Goal: Navigation & Orientation: Understand site structure

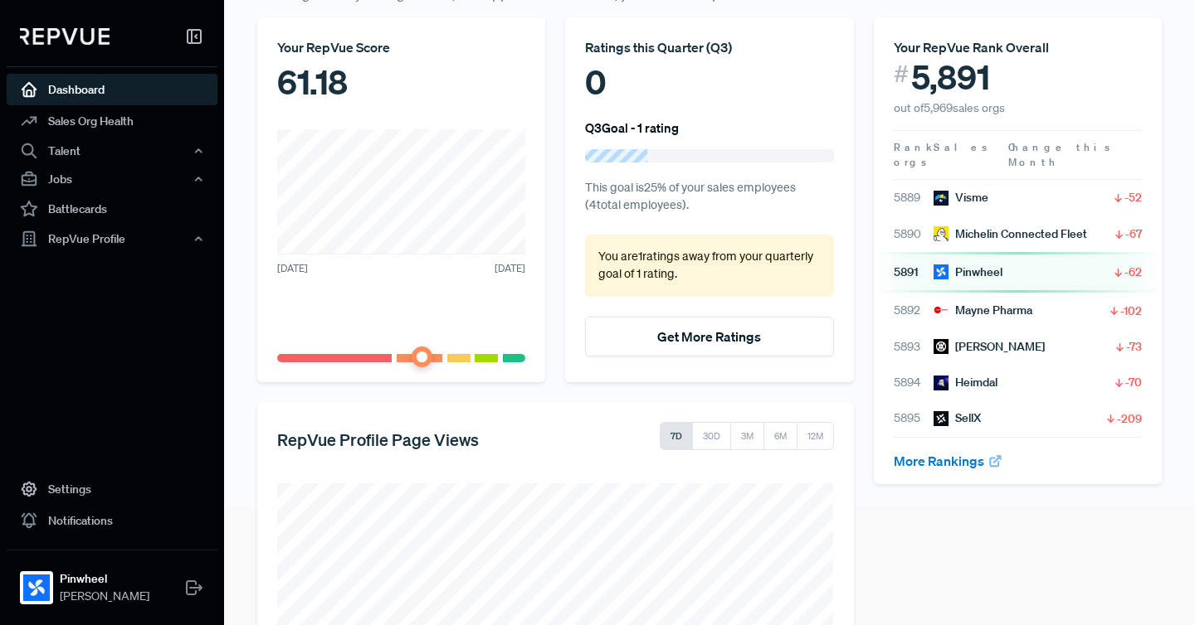
scroll to position [124, 0]
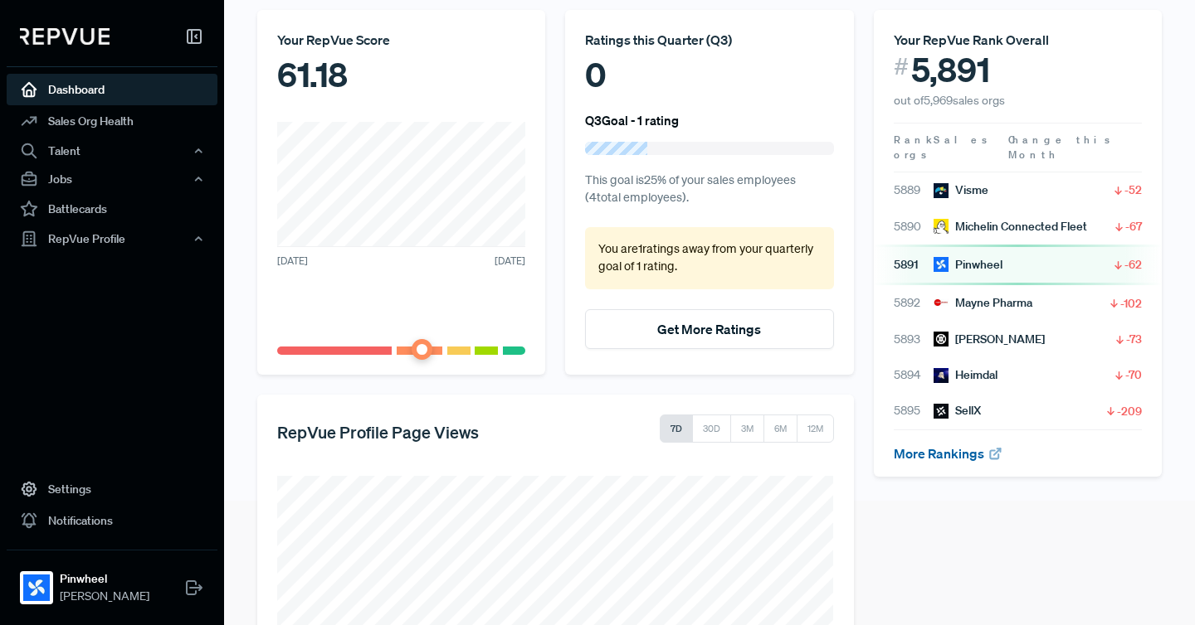
click at [965, 445] on link "More Rankings" at bounding box center [947, 453] width 109 height 17
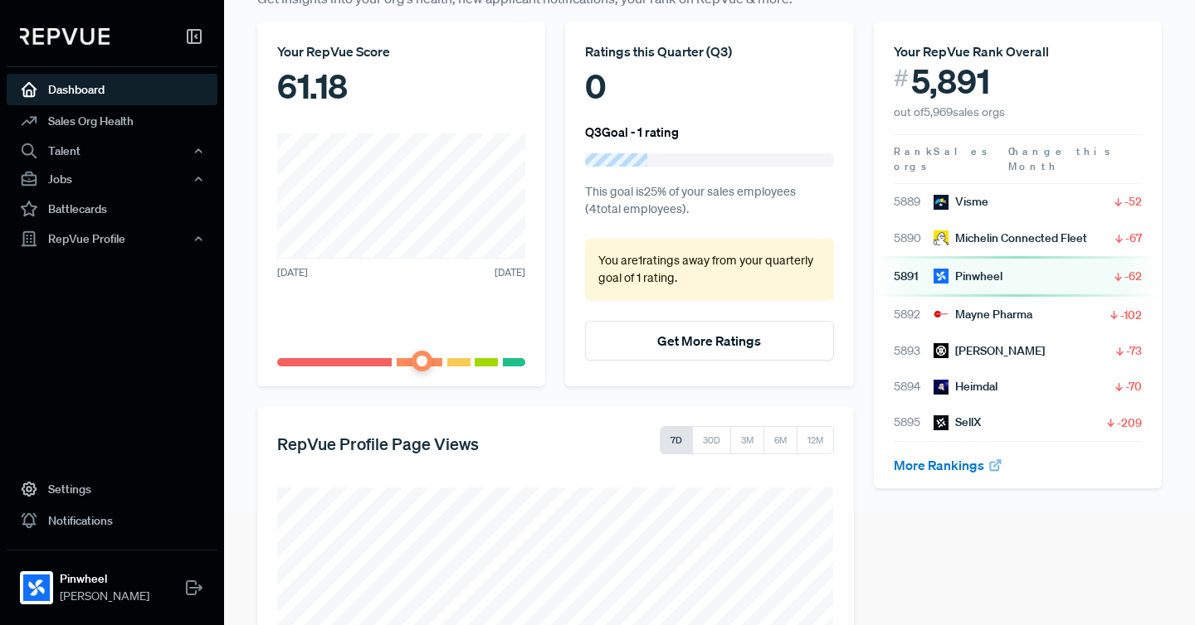
scroll to position [109, 0]
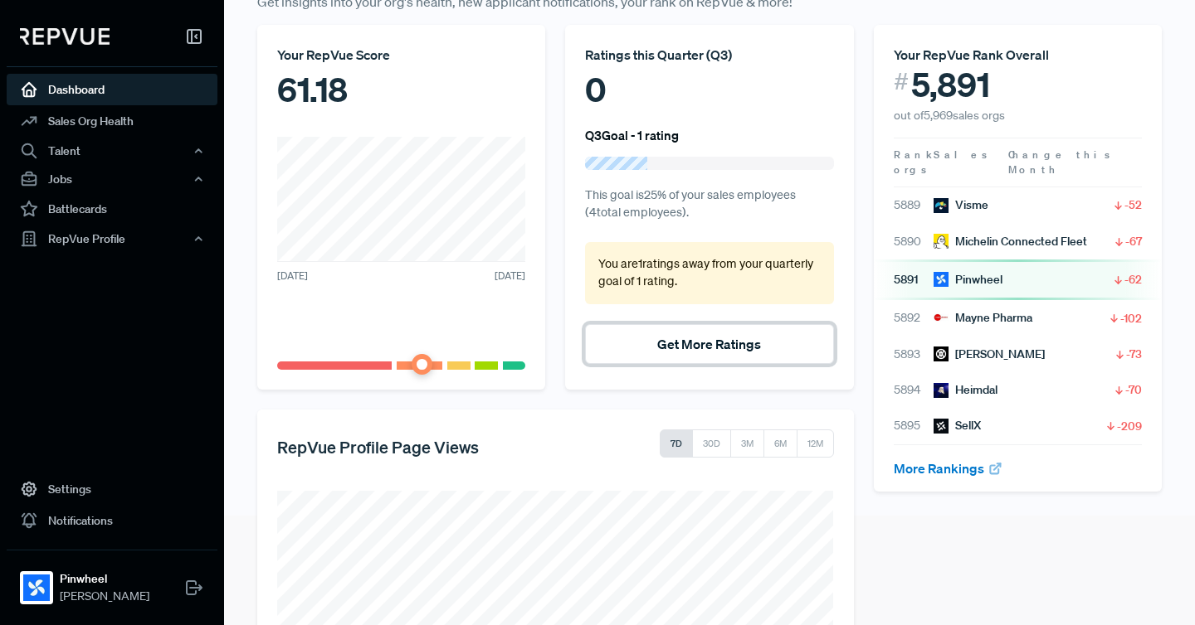
click at [703, 346] on button "Get More Ratings" at bounding box center [709, 344] width 248 height 40
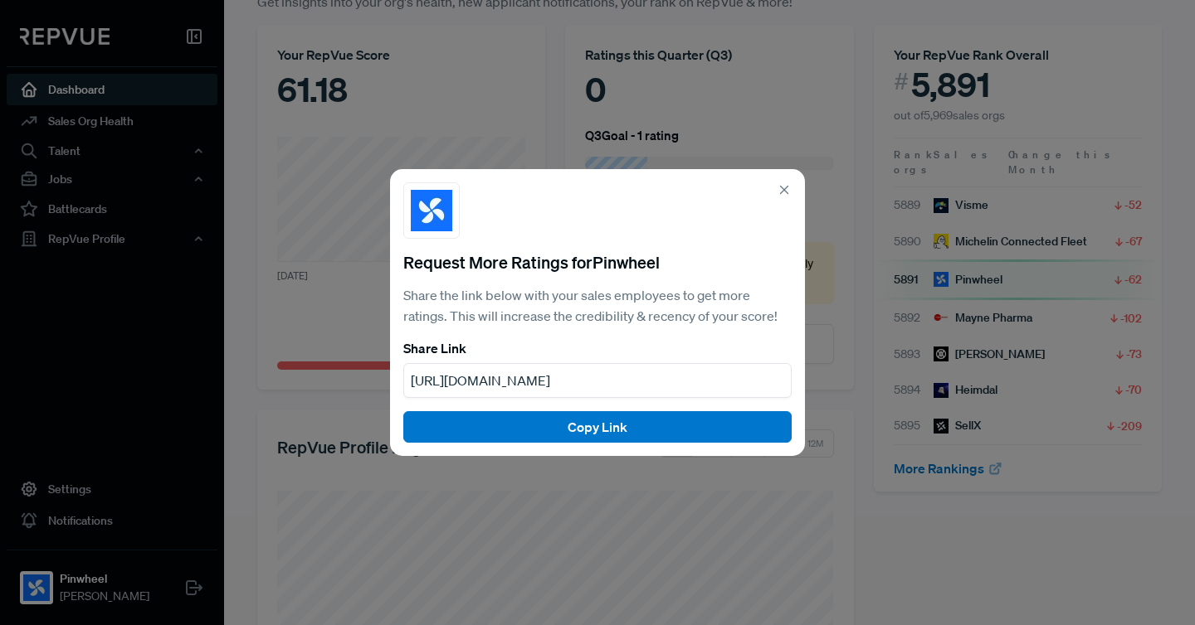
click at [788, 185] on icon at bounding box center [783, 189] width 15 height 15
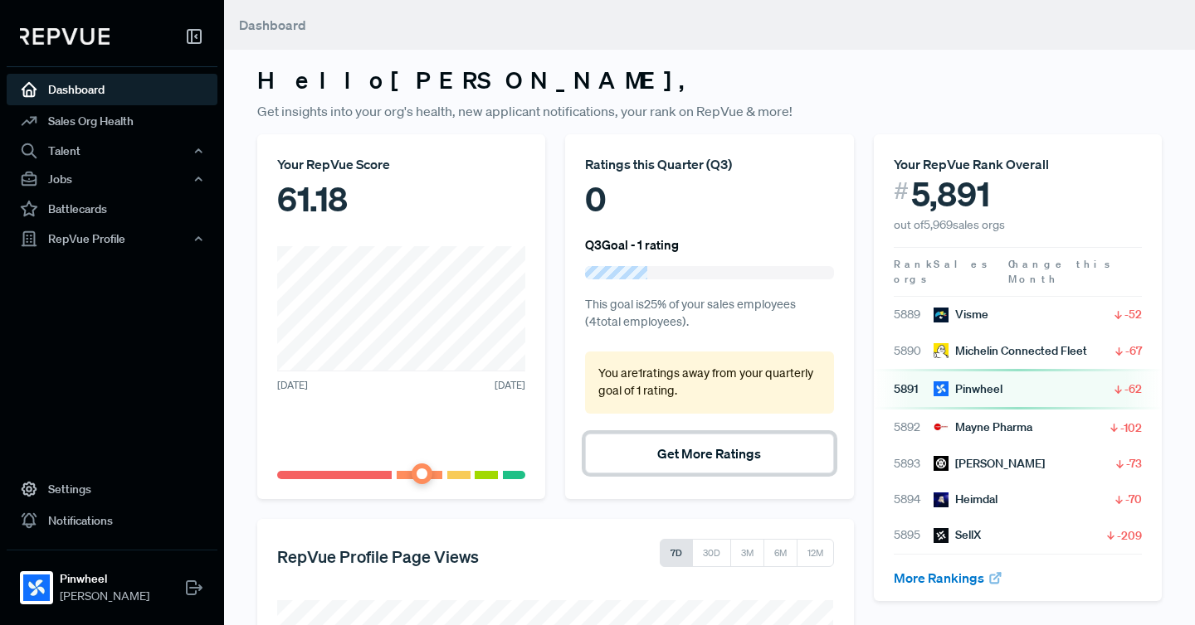
scroll to position [299, 0]
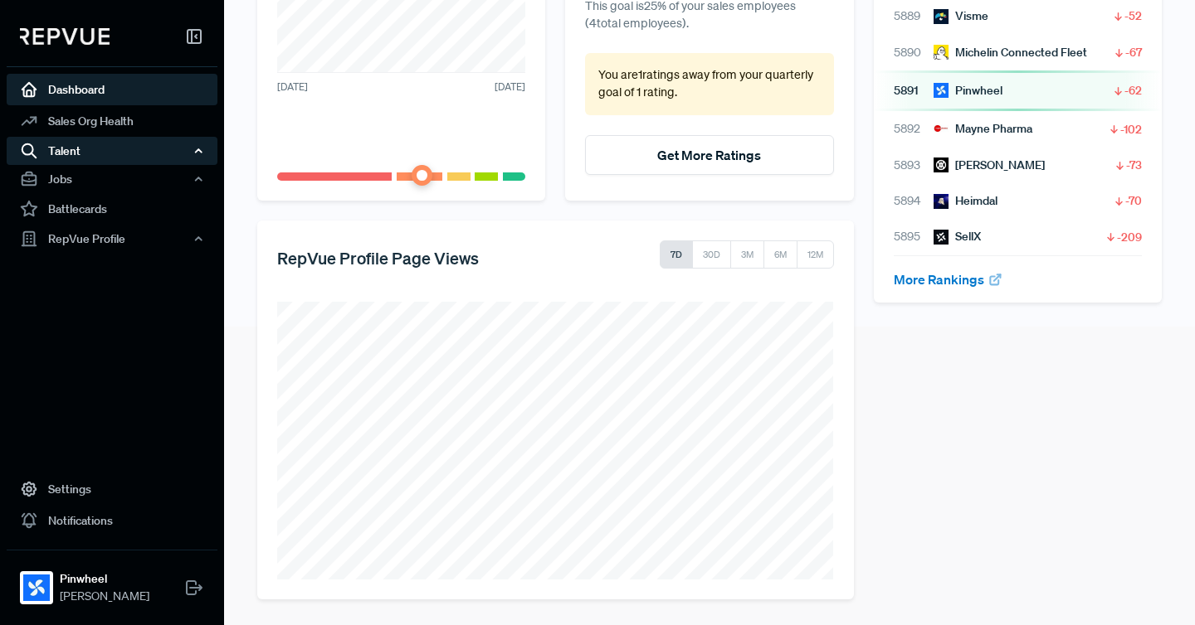
click at [196, 148] on icon "button" at bounding box center [198, 151] width 12 height 12
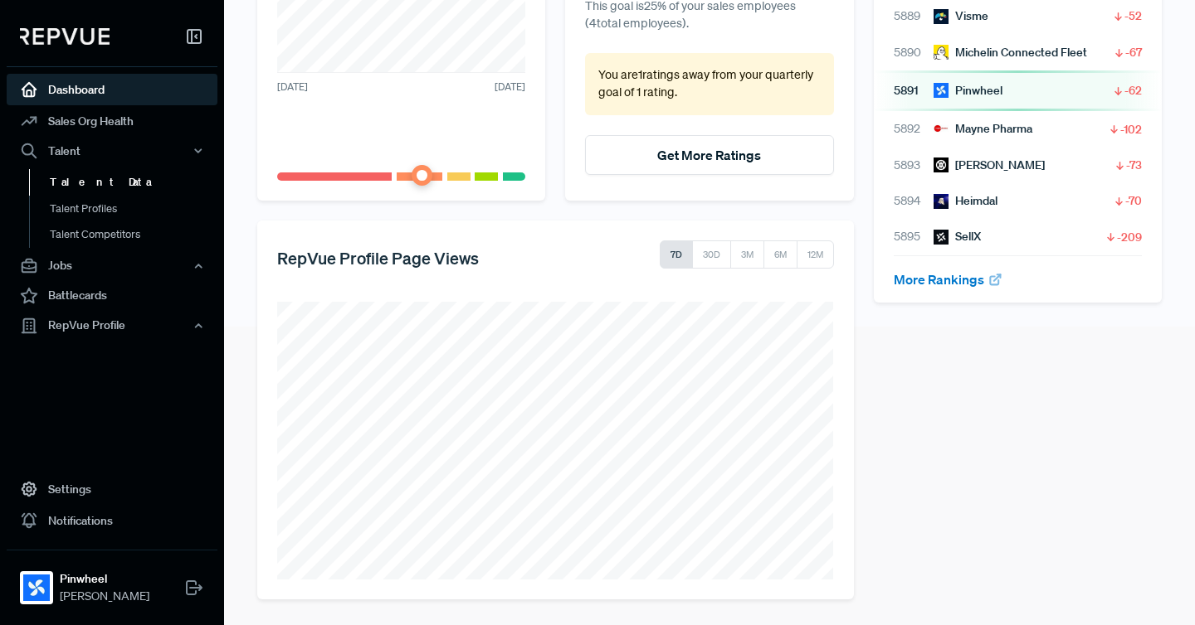
click at [73, 177] on link "Talent Data" at bounding box center [134, 182] width 211 height 27
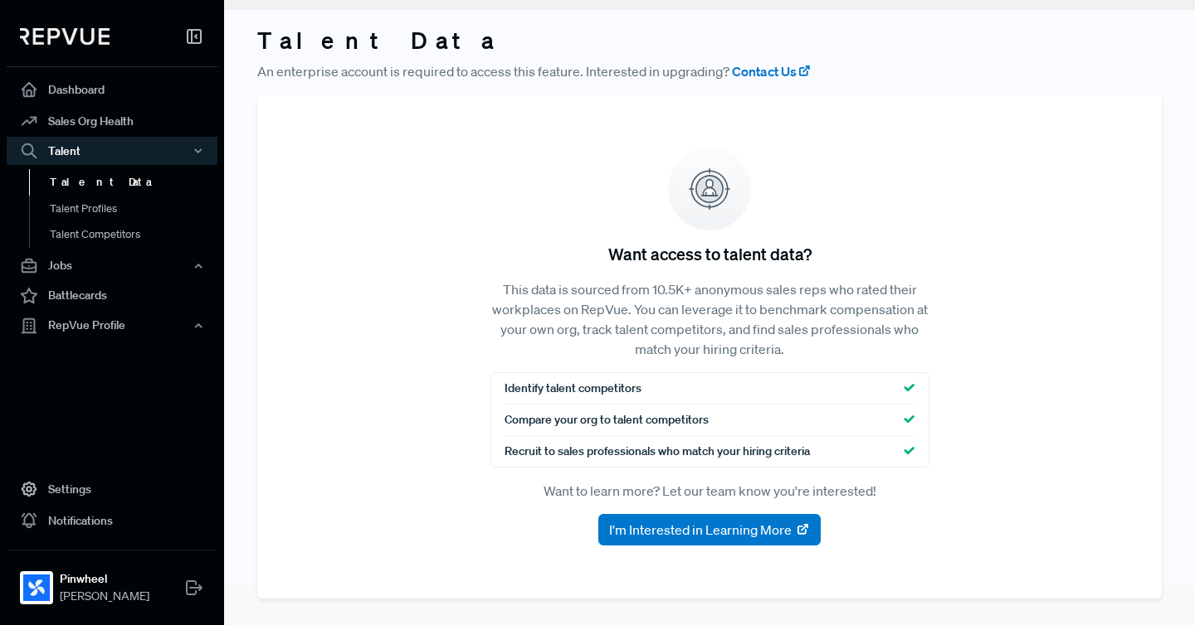
scroll to position [40, 0]
click at [114, 210] on link "Talent Profiles" at bounding box center [134, 216] width 211 height 42
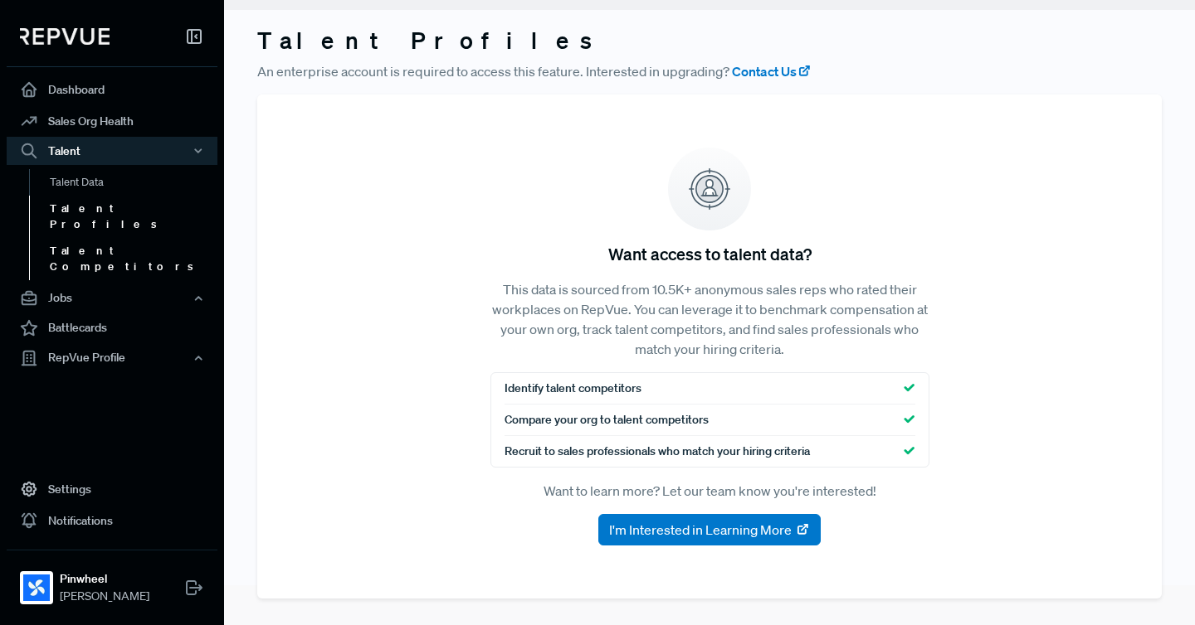
click at [85, 237] on link "Talent Competitors" at bounding box center [134, 258] width 211 height 42
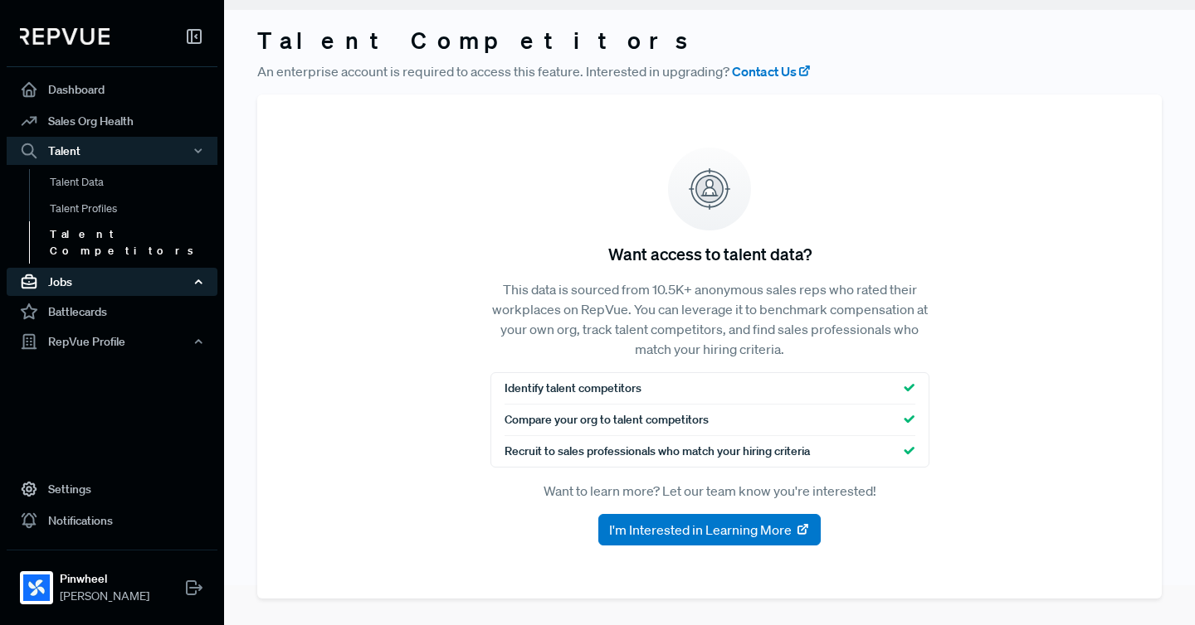
click at [60, 268] on div "Jobs" at bounding box center [112, 282] width 211 height 28
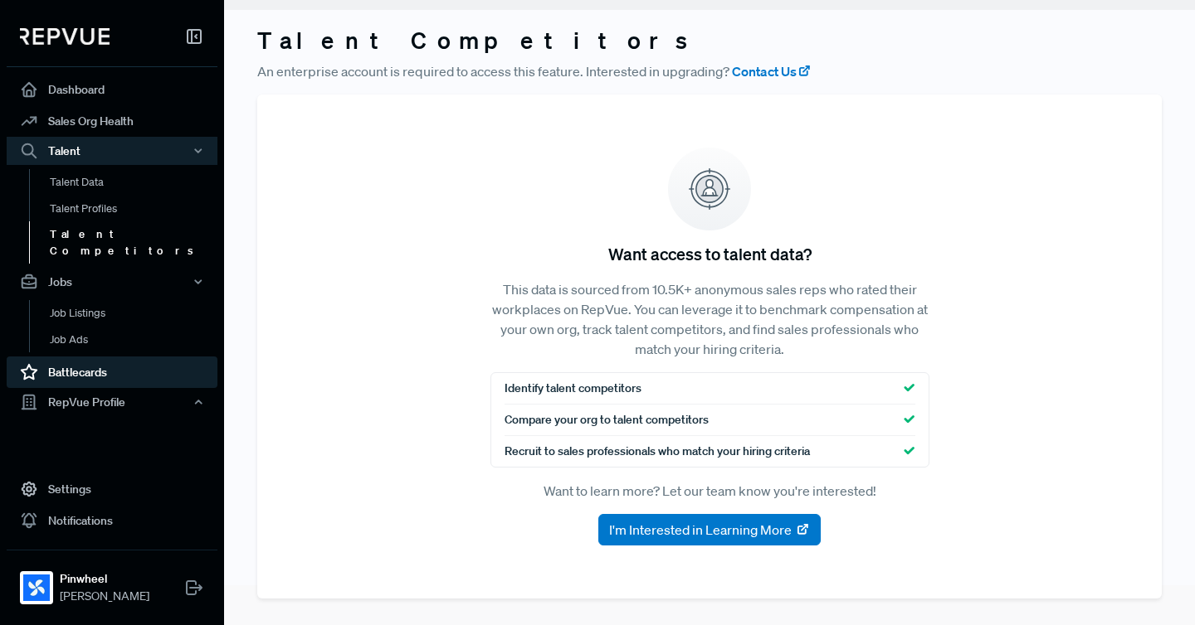
click at [59, 367] on link "Battlecards" at bounding box center [112, 373] width 211 height 32
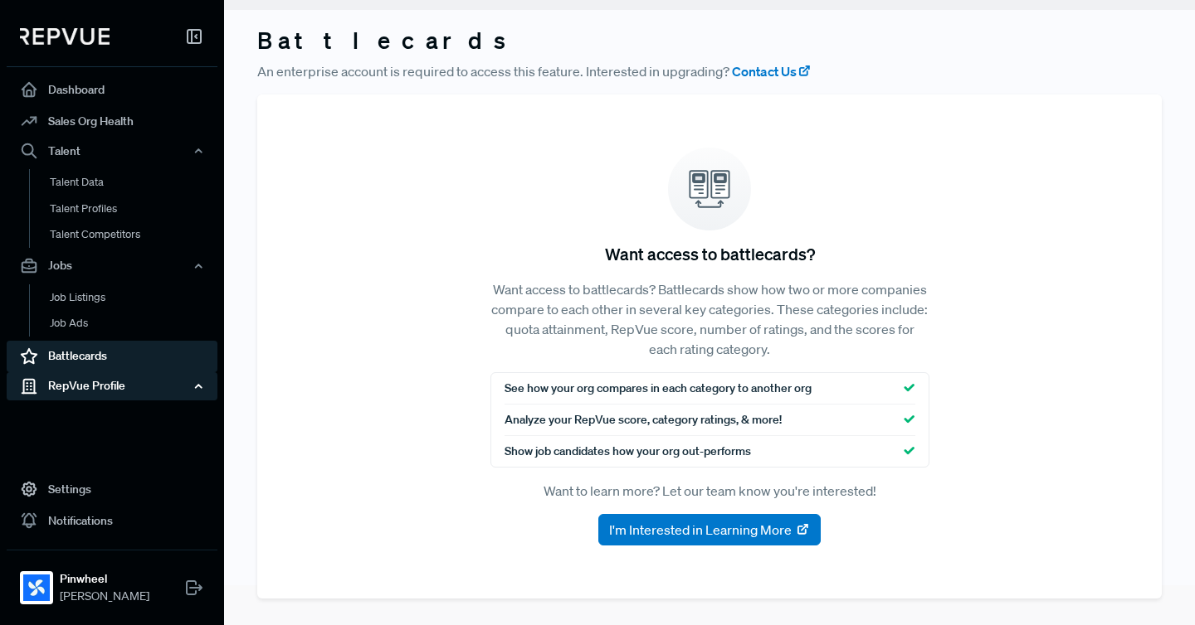
click at [197, 389] on icon "button" at bounding box center [198, 386] width 12 height 12
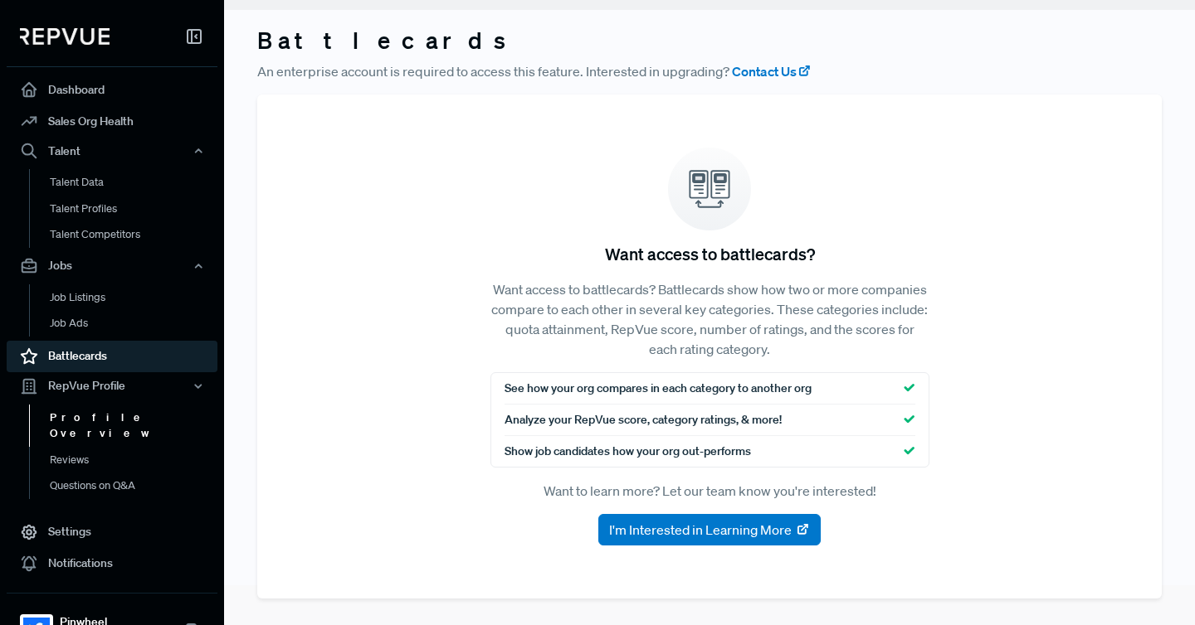
click at [125, 419] on link "Profile Overview" at bounding box center [134, 425] width 211 height 42
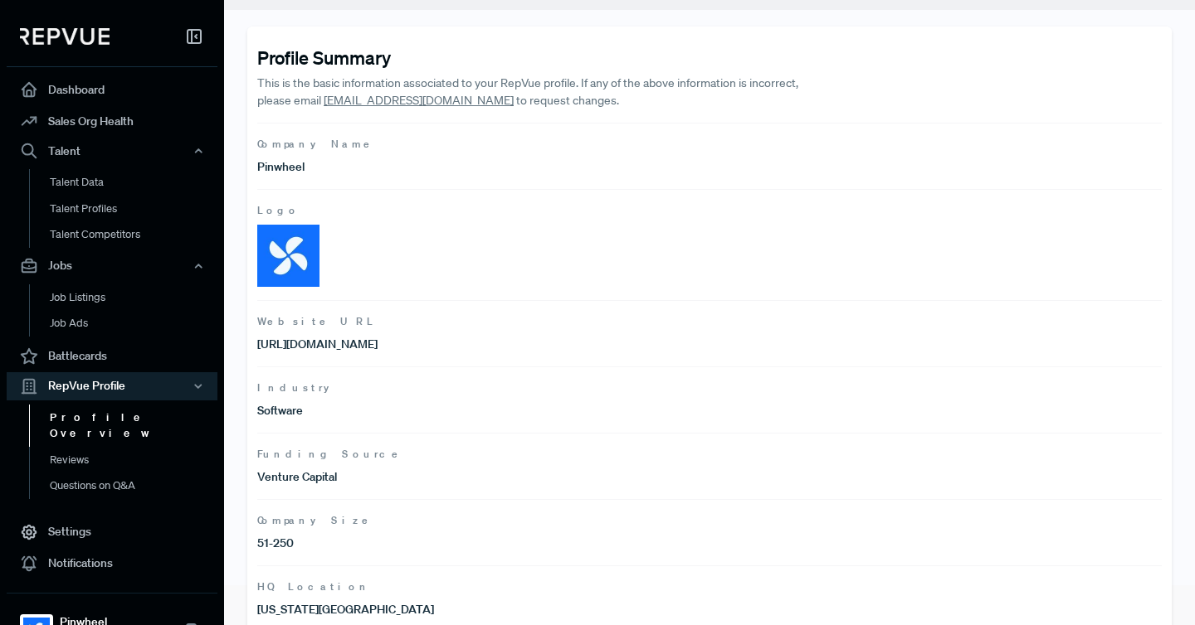
scroll to position [255, 0]
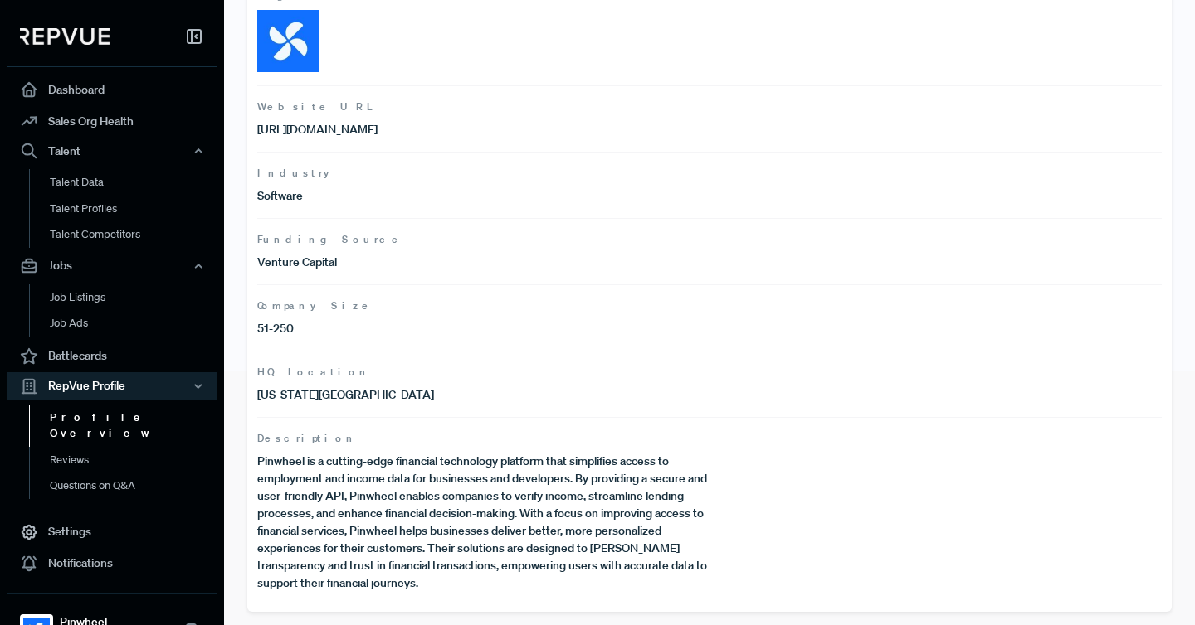
click at [305, 196] on p "Software" at bounding box center [483, 195] width 452 height 17
click at [286, 196] on p "Software" at bounding box center [483, 195] width 452 height 17
click at [77, 447] on link "Reviews" at bounding box center [134, 460] width 211 height 27
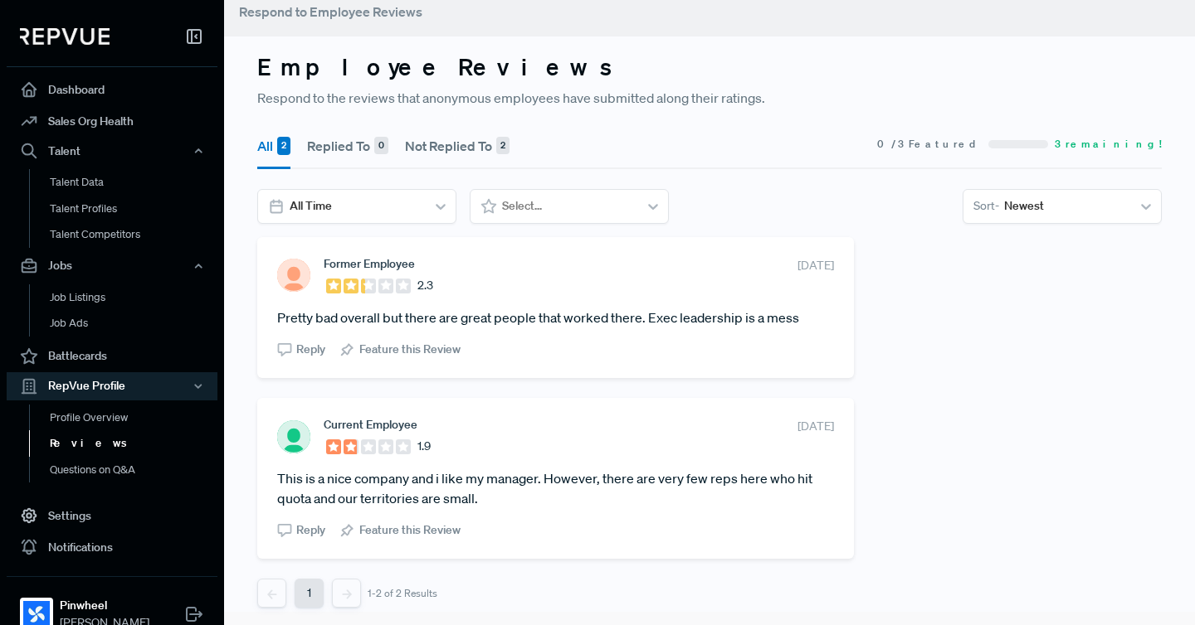
scroll to position [16, 0]
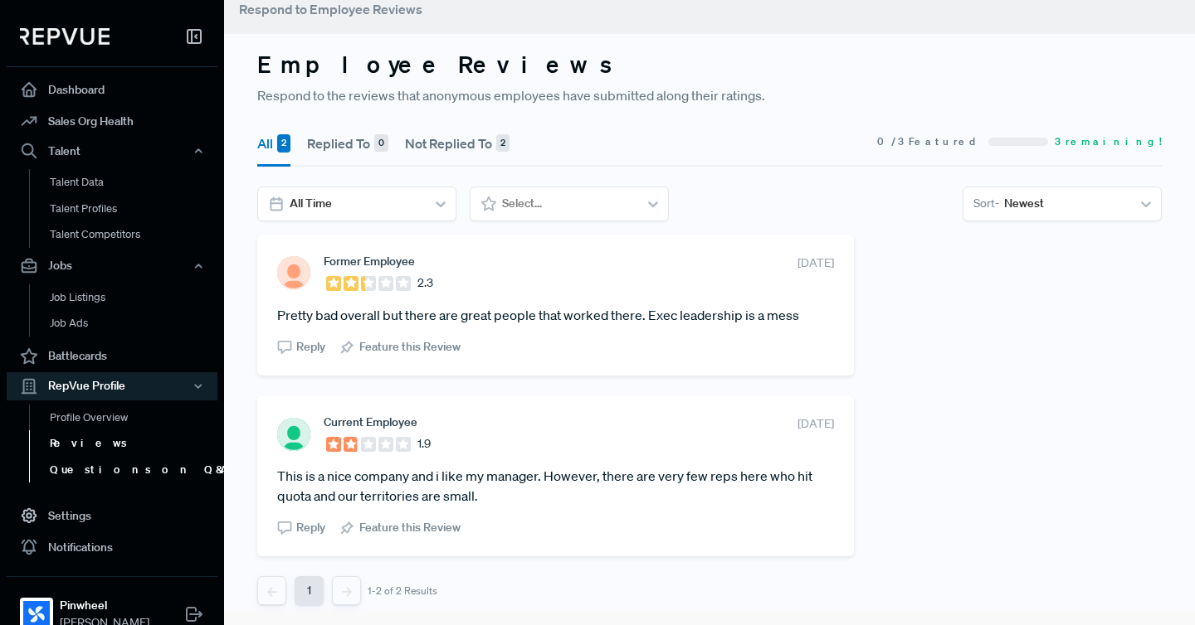
click at [85, 471] on link "Questions on Q&A" at bounding box center [134, 470] width 211 height 27
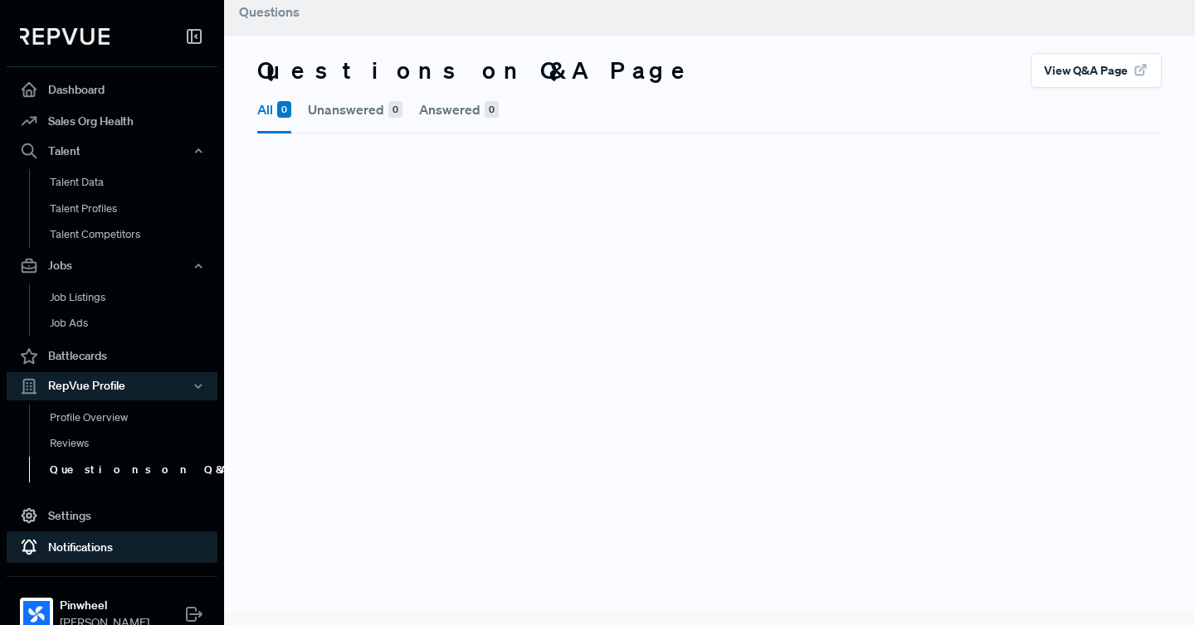
click at [113, 550] on link "Notifications" at bounding box center [112, 548] width 211 height 32
